Goal: Navigation & Orientation: Understand site structure

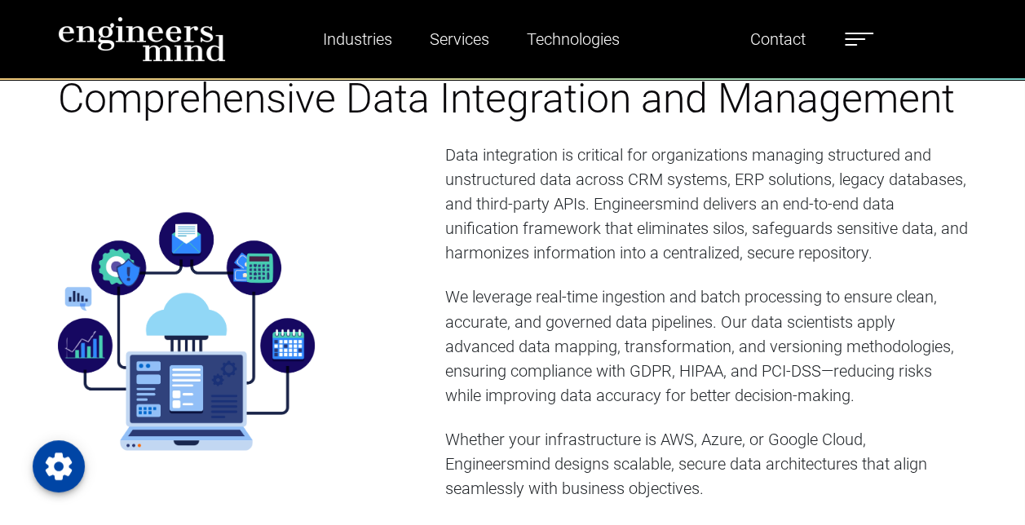
scroll to position [1222, 0]
click at [515, 328] on p "We leverage real-time ingestion and batch processing to ensure clean, accurate,…" at bounding box center [706, 356] width 523 height 142
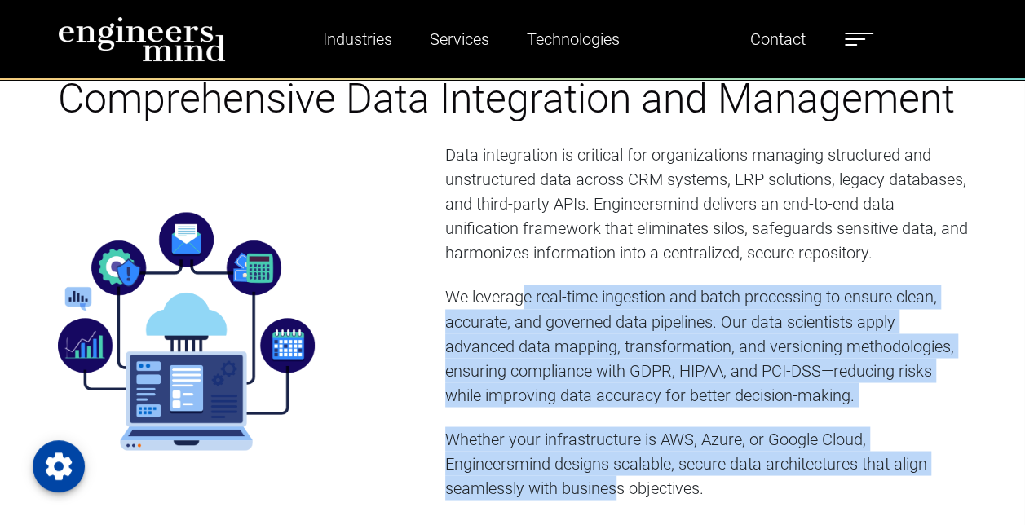
drag, startPoint x: 525, startPoint y: 274, endPoint x: 619, endPoint y: 473, distance: 220.0
click at [619, 473] on div "Data integration is critical for organizations managing structured and unstruct…" at bounding box center [706, 331] width 523 height 377
copy div "e real-time ingestion and batch processing to ensure clean, accurate, and gover…"
click at [537, 365] on p "We leverage real-time ingestion and batch processing to ensure clean, accurate,…" at bounding box center [706, 356] width 523 height 142
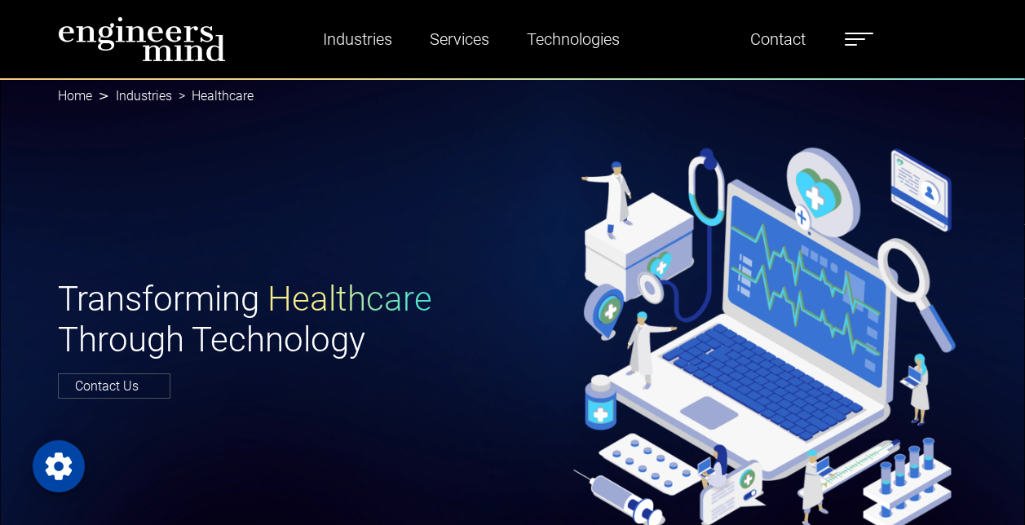
scroll to position [6490, 0]
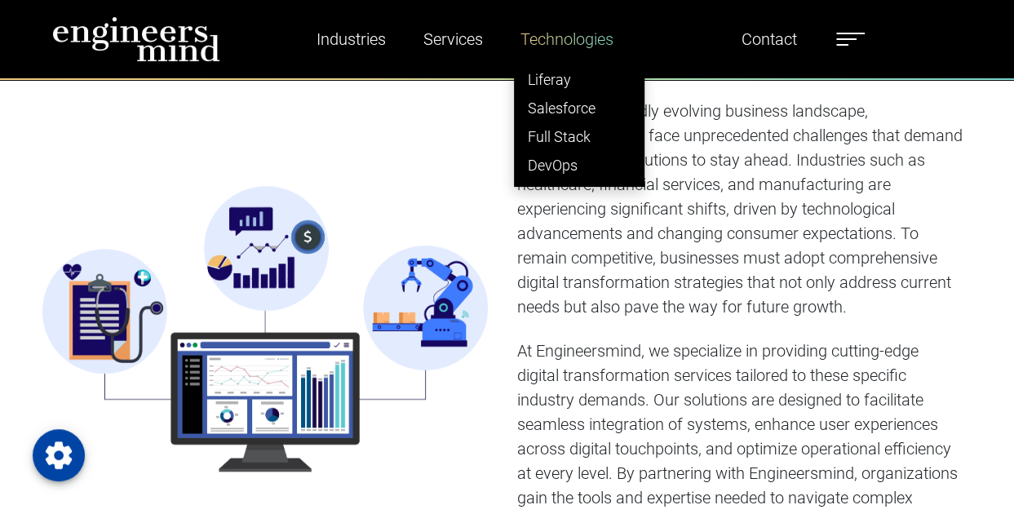
scroll to position [571, 0]
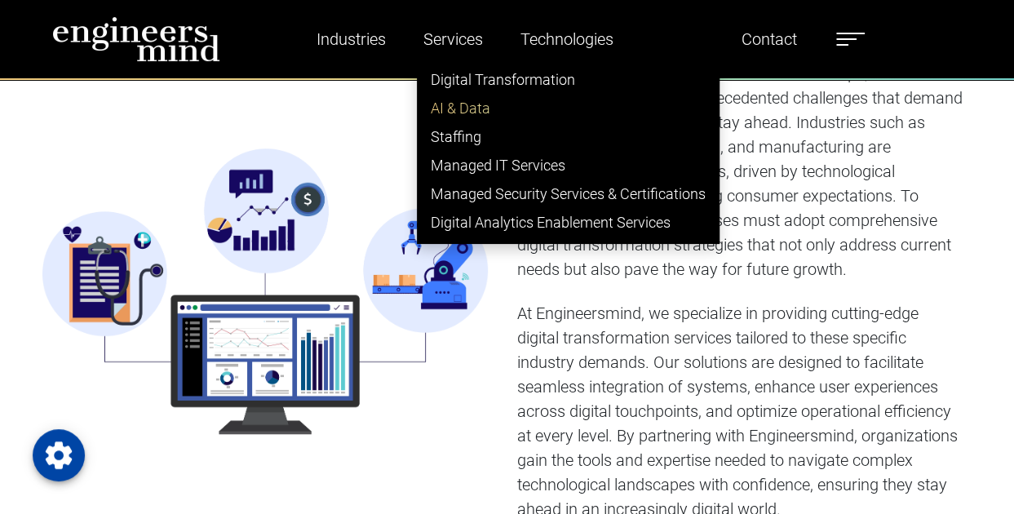
click at [486, 113] on link "AI & Data" at bounding box center [568, 108] width 301 height 29
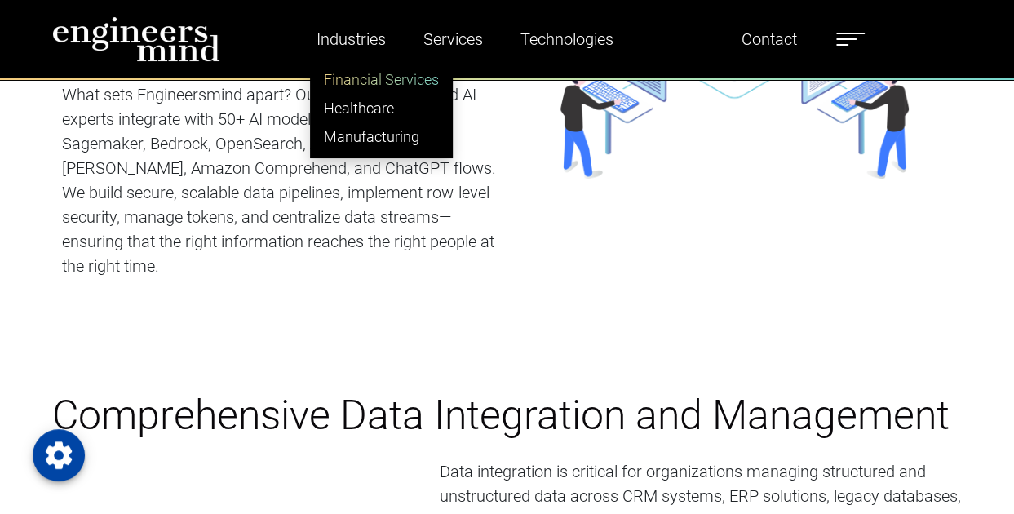
click at [375, 83] on link "Financial Services" at bounding box center [381, 79] width 141 height 29
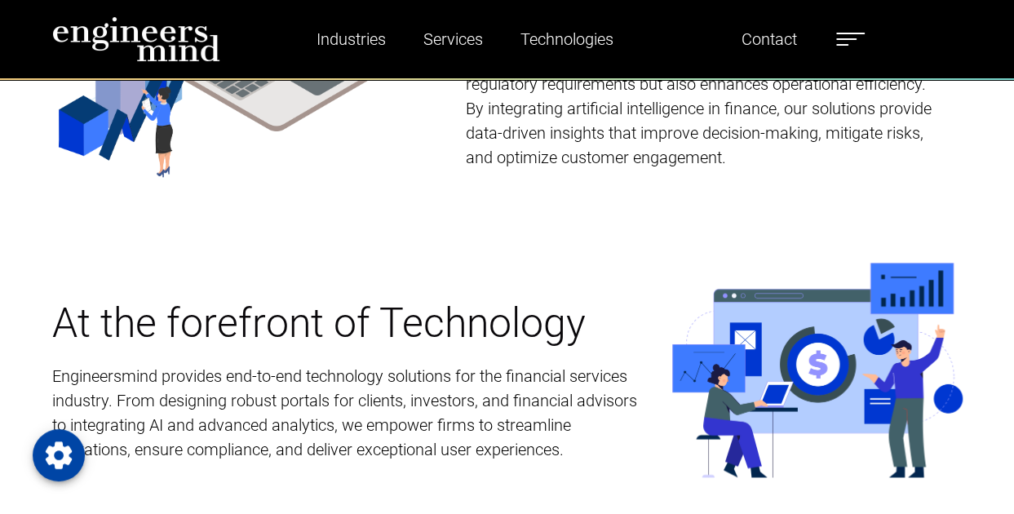
scroll to position [816, 0]
click at [219, 38] on img at bounding box center [136, 39] width 168 height 46
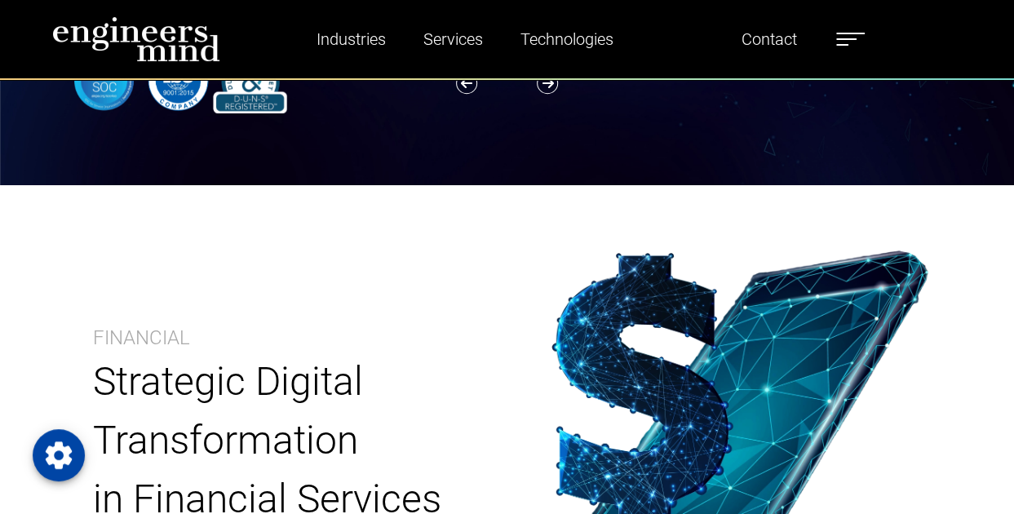
scroll to position [326, 0]
